Goal: Task Accomplishment & Management: Use online tool/utility

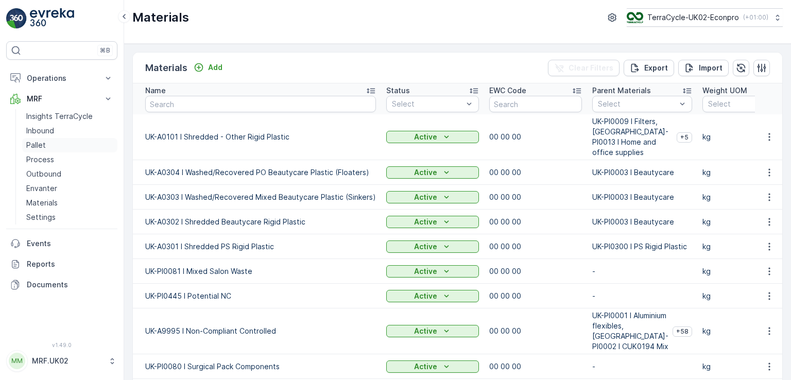
click at [43, 143] on p "Pallet" at bounding box center [36, 145] width 20 height 10
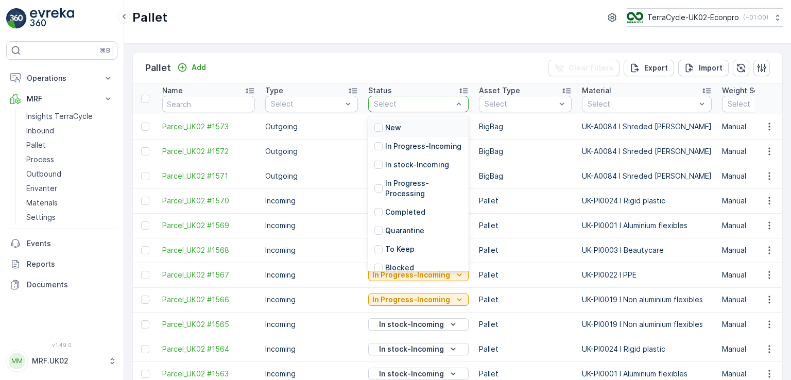
click at [428, 103] on div at bounding box center [413, 104] width 81 height 8
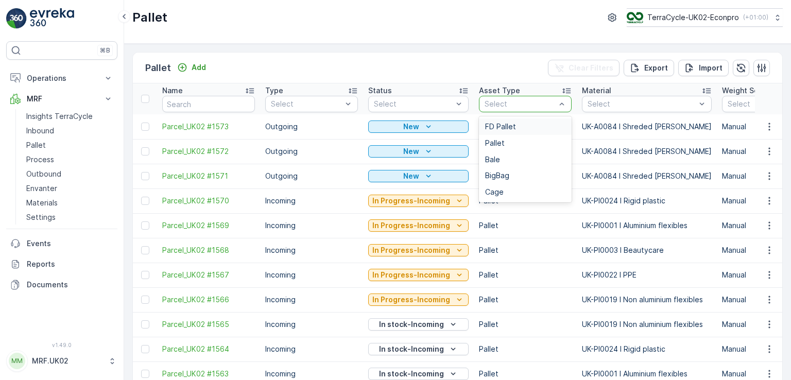
click at [515, 111] on div "Select" at bounding box center [525, 104] width 93 height 16
click at [513, 129] on div "FD Pallet" at bounding box center [525, 127] width 80 height 8
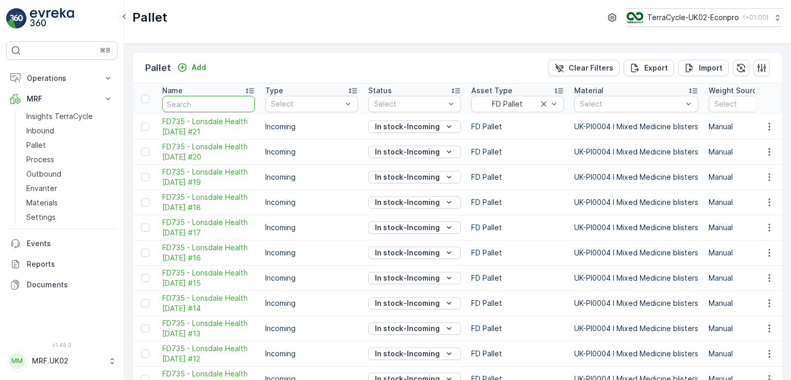
click at [229, 102] on input "text" at bounding box center [208, 104] width 93 height 16
type input "fd"
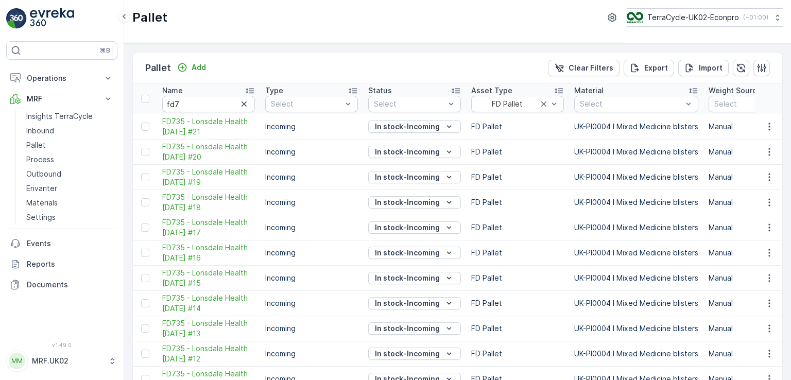
type input "fd"
click at [229, 102] on input "fd7" at bounding box center [208, 104] width 93 height 16
type input "fd72"
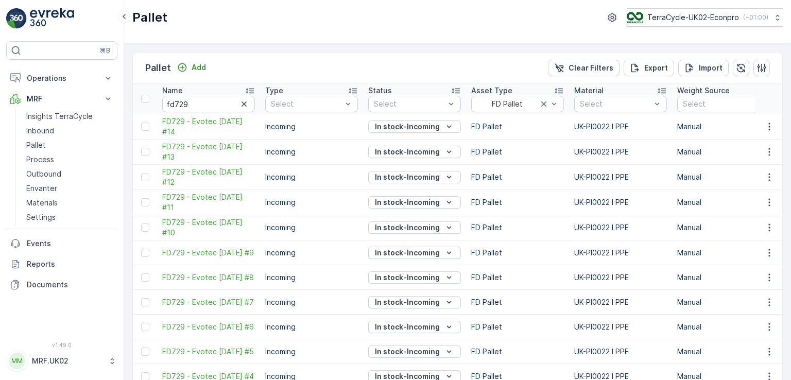
click at [747, 133] on td "Manual" at bounding box center [723, 126] width 103 height 25
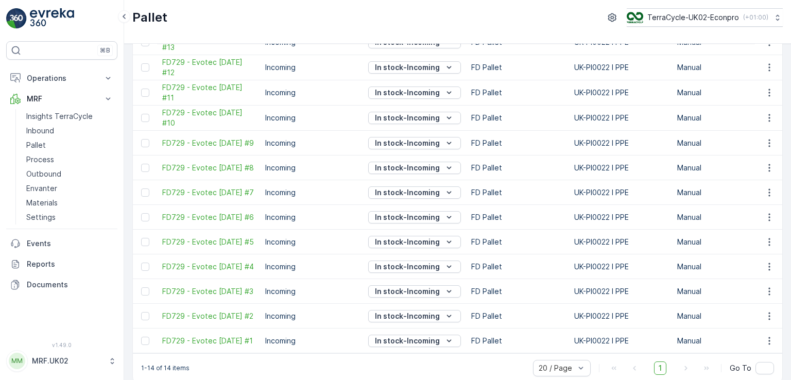
scroll to position [108, 0]
click at [184, 342] on span "FD729 - Evotec [DATE] #1" at bounding box center [208, 343] width 93 height 10
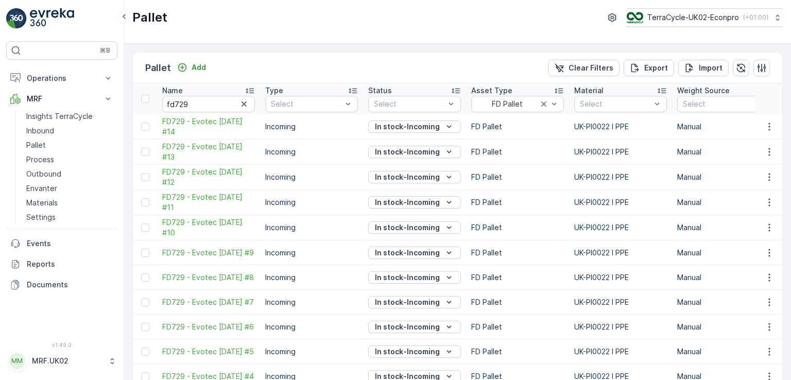
click at [718, 184] on td "Manual" at bounding box center [723, 177] width 103 height 25
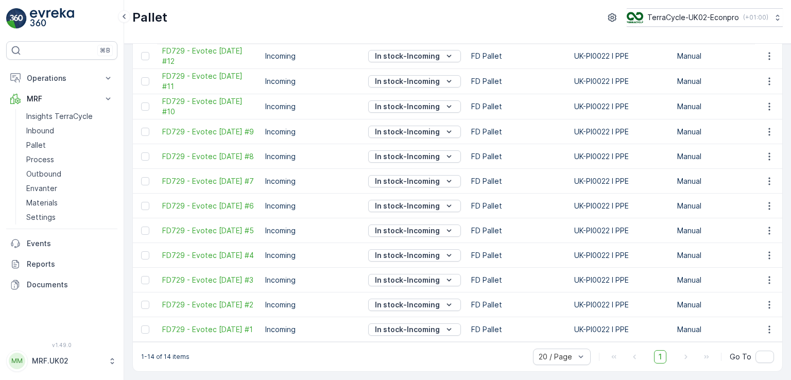
scroll to position [128, 0]
click at [193, 301] on span "FD729 - Evotec [DATE] #2" at bounding box center [208, 305] width 93 height 10
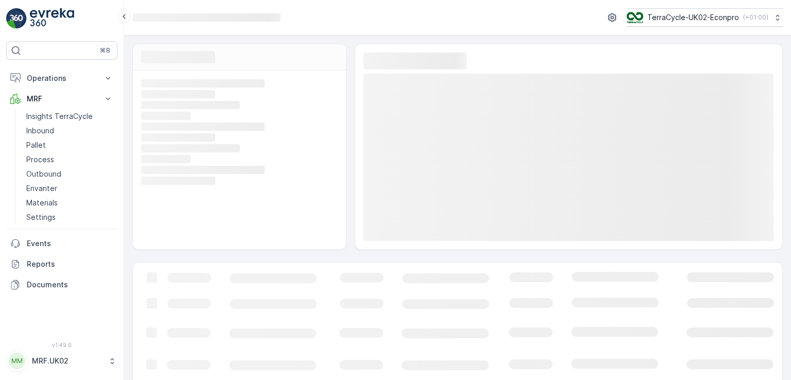
click at [193, 301] on rect at bounding box center [627, 365] width 989 height 205
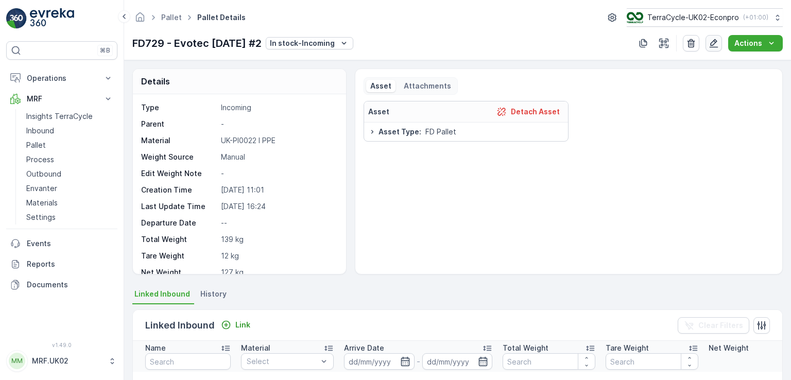
click at [710, 42] on icon "button" at bounding box center [713, 43] width 10 height 10
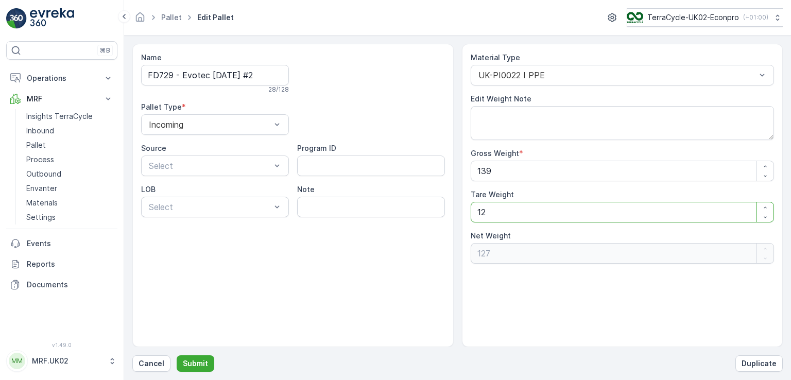
click at [488, 209] on Weight "12" at bounding box center [623, 212] width 304 height 21
type Weight "1"
type Weight "138"
type Weight "0"
click at [507, 166] on Weight "139" at bounding box center [623, 171] width 304 height 21
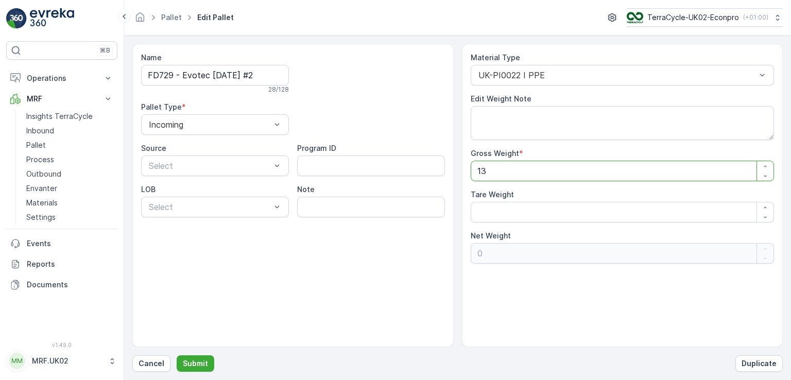
type Weight "1"
type Weight "115"
click at [196, 365] on p "Submit" at bounding box center [195, 363] width 25 height 10
